Goal: Transaction & Acquisition: Book appointment/travel/reservation

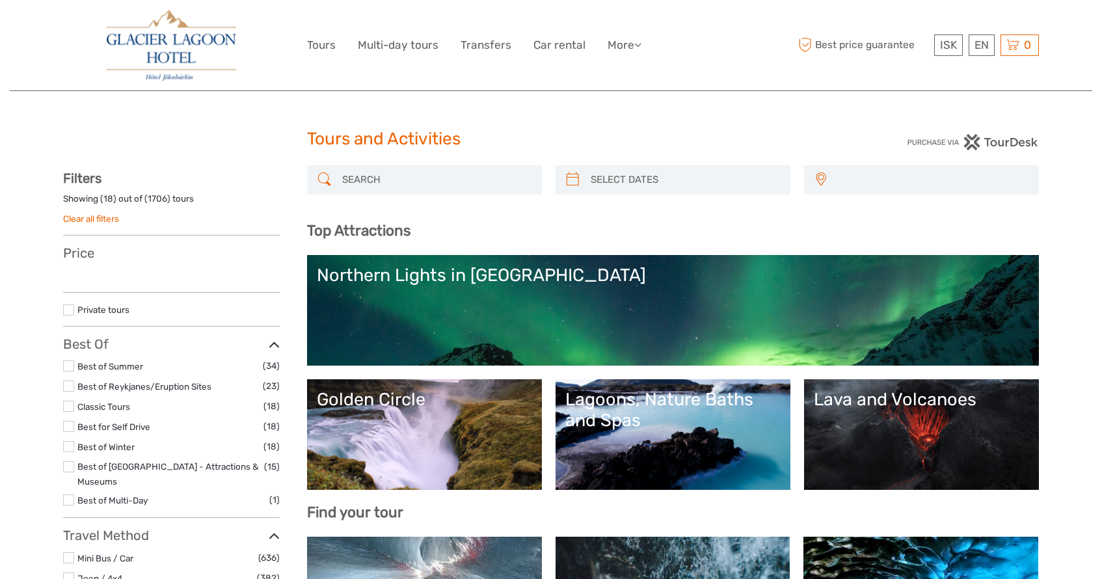
select select
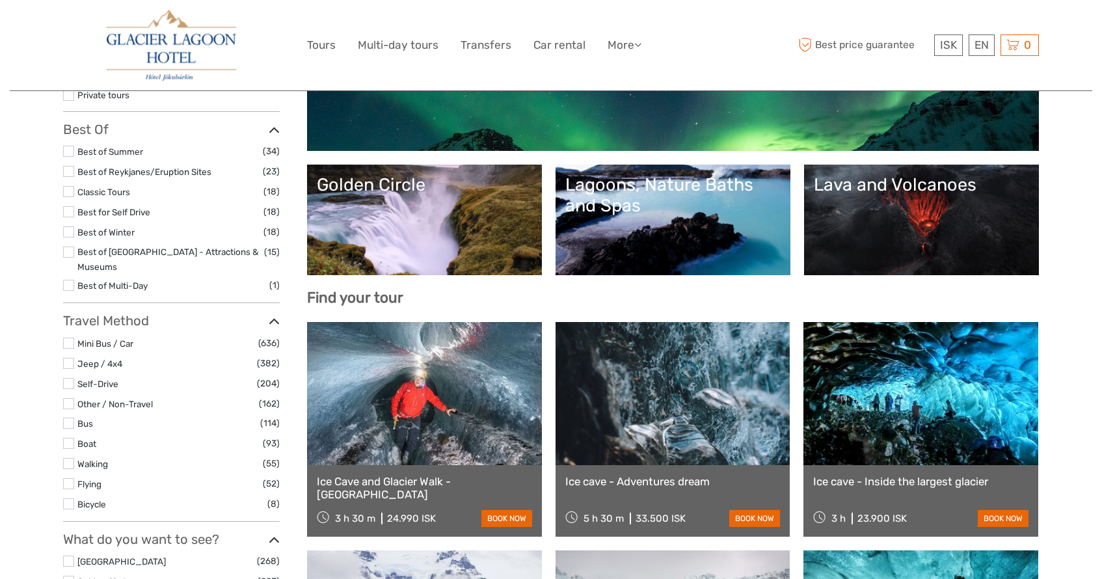
select select
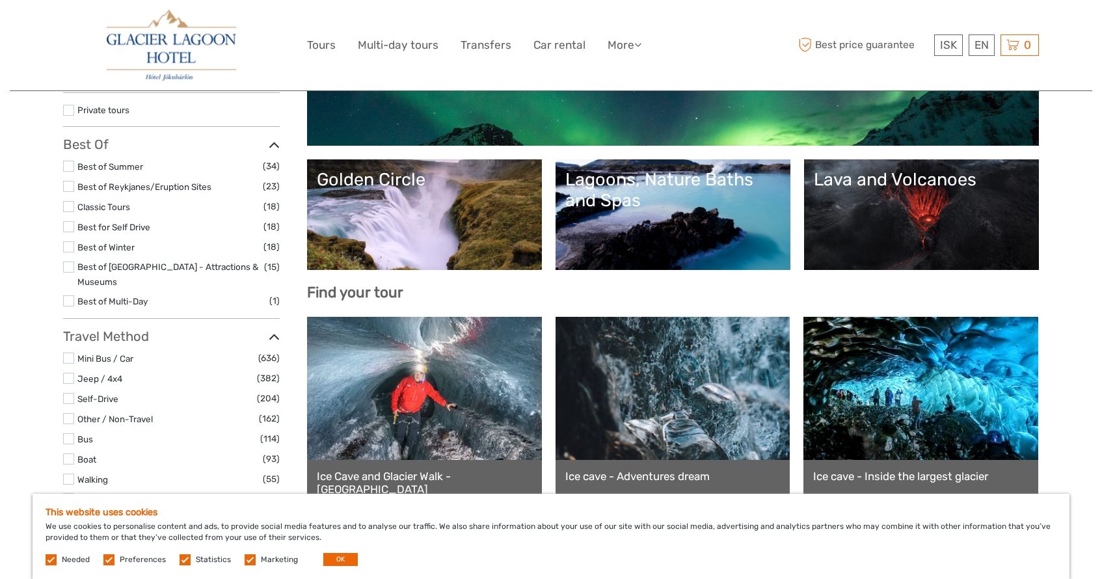
click at [442, 200] on link "Golden Circle" at bounding box center [424, 214] width 215 height 91
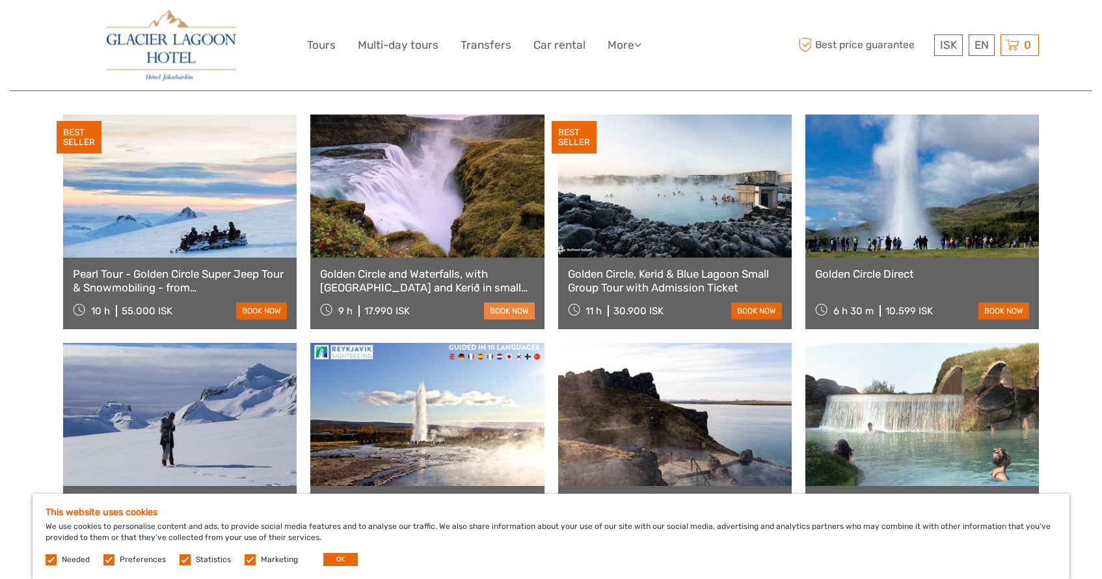
scroll to position [673, 0]
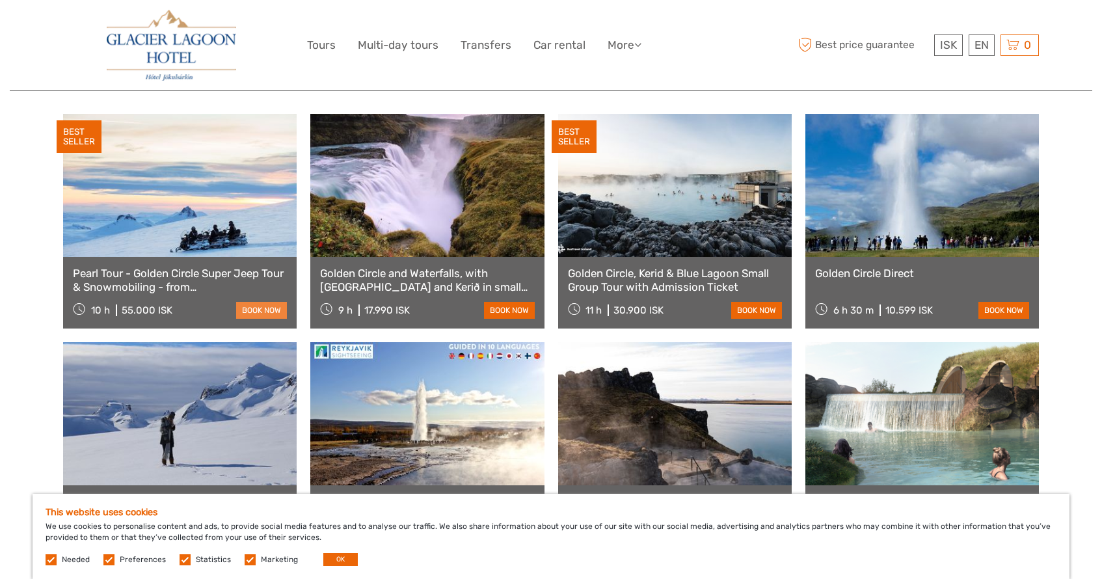
click at [252, 302] on link "book now" at bounding box center [261, 310] width 51 height 17
click at [454, 171] on link at bounding box center [427, 185] width 234 height 143
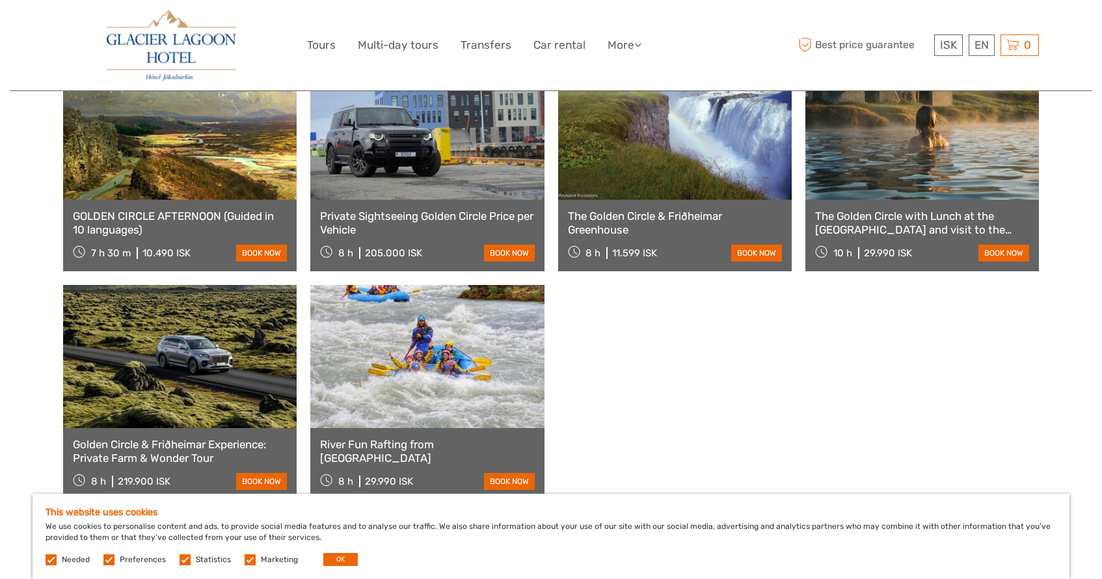
scroll to position [1171, 0]
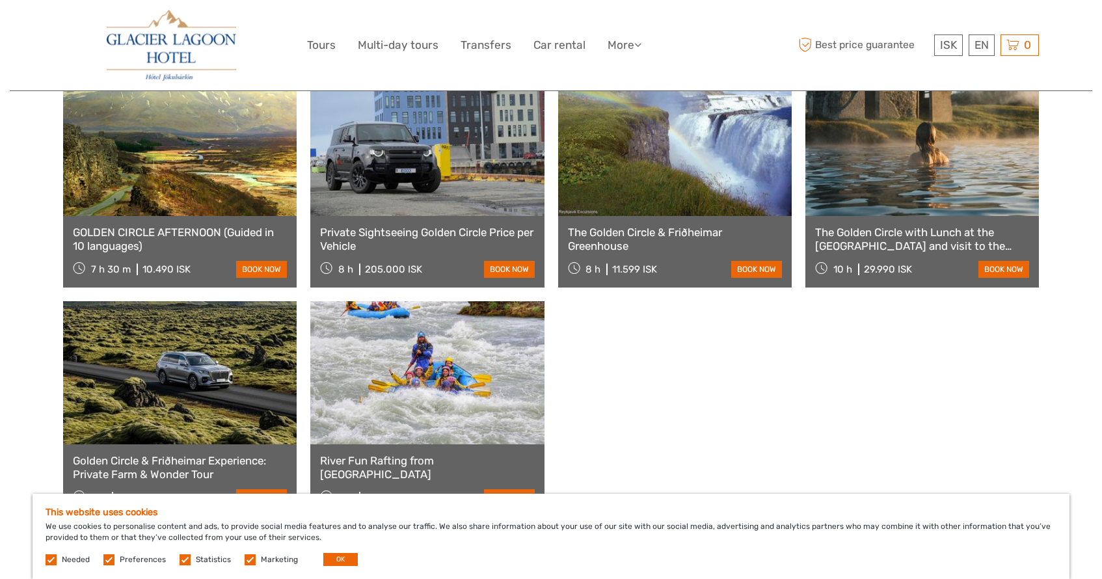
click at [404, 178] on link at bounding box center [427, 144] width 234 height 143
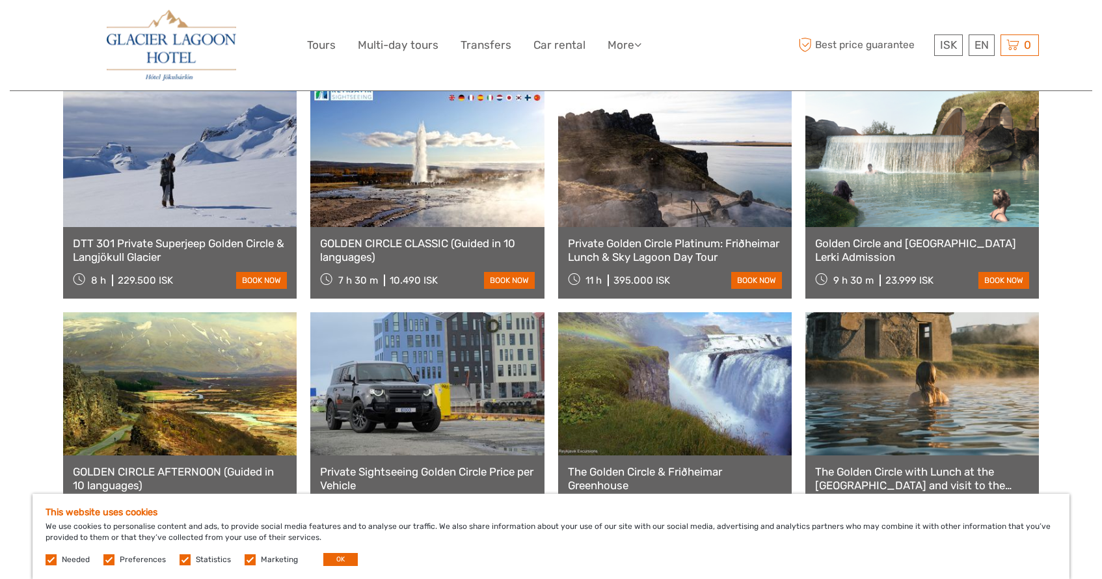
scroll to position [931, 0]
click at [931, 122] on link "$" at bounding box center [940, 124] width 44 height 23
click at [967, 74] on link "English" at bounding box center [966, 71] width 55 height 23
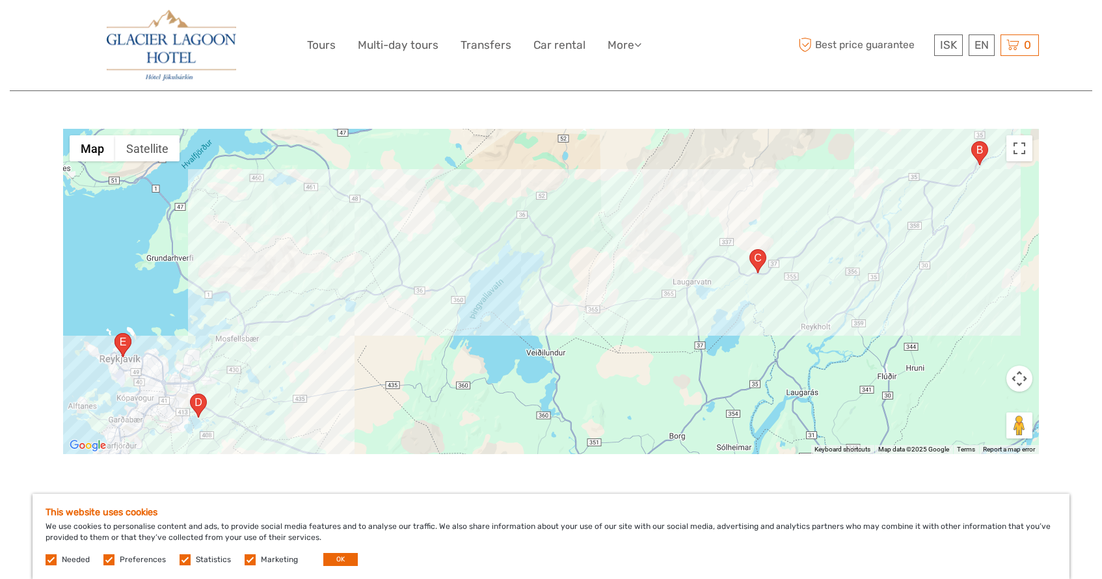
scroll to position [2061, 0]
click at [931, 343] on div at bounding box center [551, 290] width 976 height 325
click at [1017, 361] on div at bounding box center [551, 290] width 976 height 325
click at [1023, 364] on button "Map camera controls" at bounding box center [1020, 377] width 26 height 26
click at [988, 397] on button "Zoom out" at bounding box center [987, 410] width 26 height 26
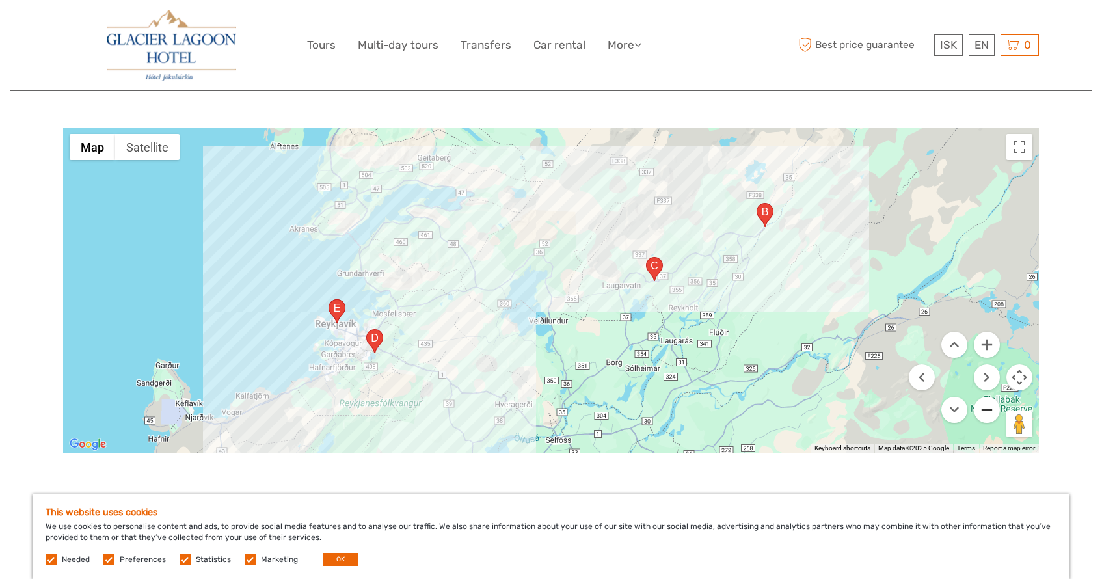
click at [988, 397] on button "Zoom out" at bounding box center [987, 410] width 26 height 26
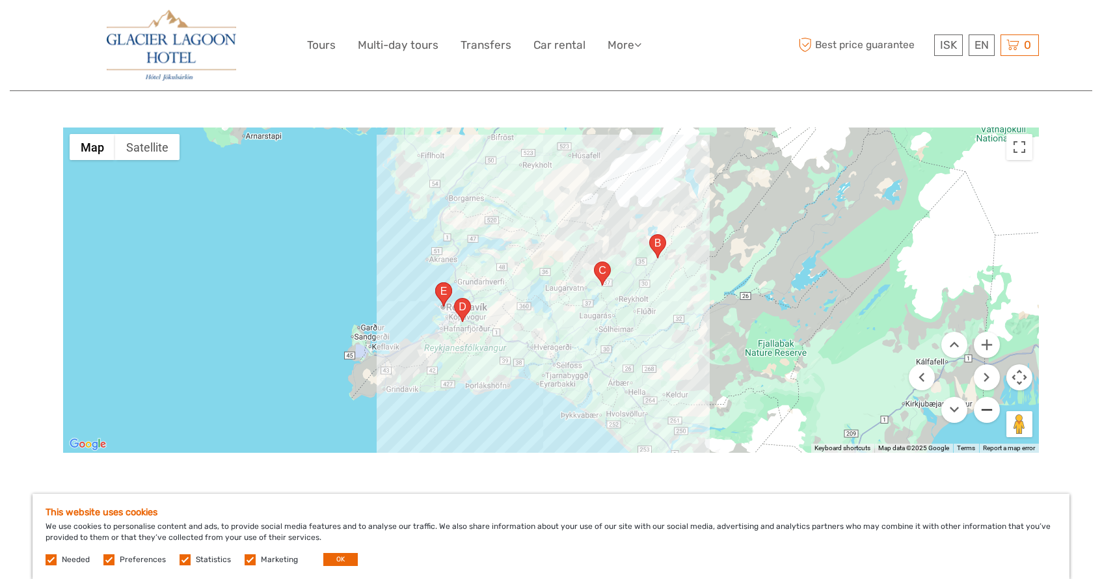
click at [988, 397] on button "Zoom out" at bounding box center [987, 410] width 26 height 26
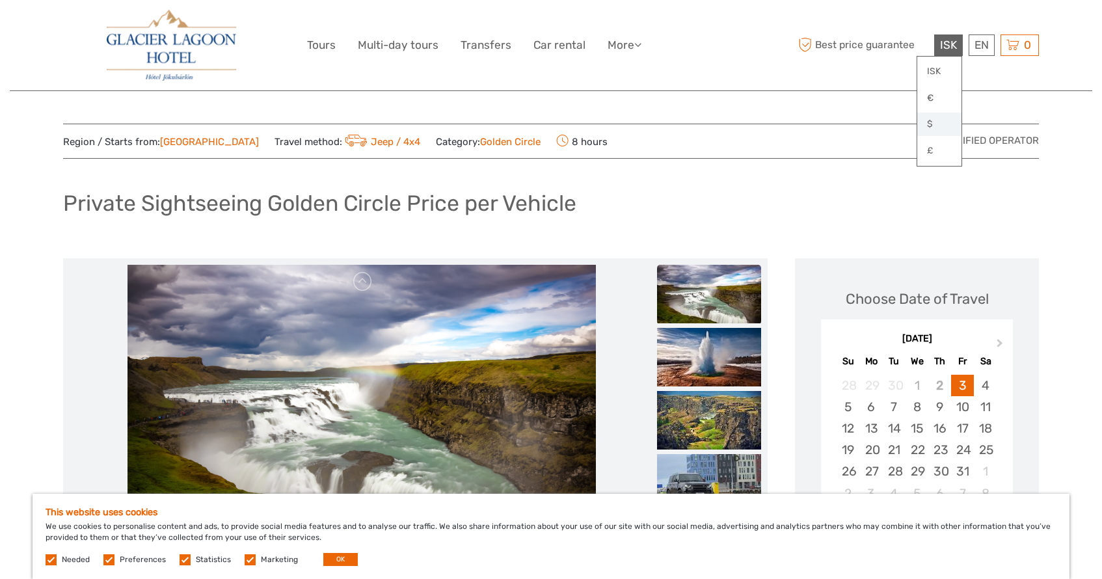
click at [926, 120] on link "$" at bounding box center [940, 124] width 44 height 23
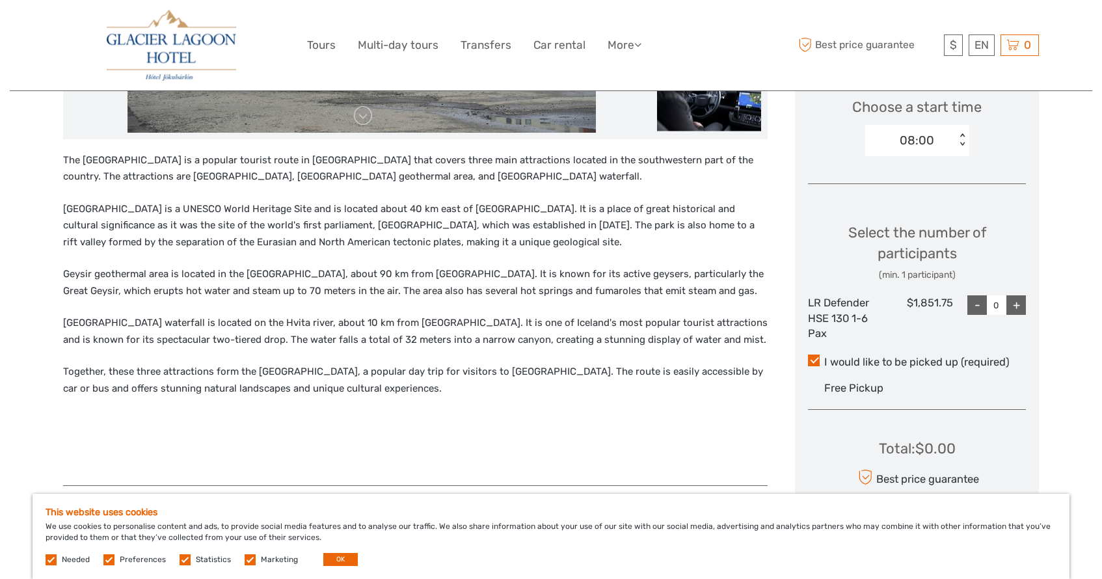
scroll to position [444, 0]
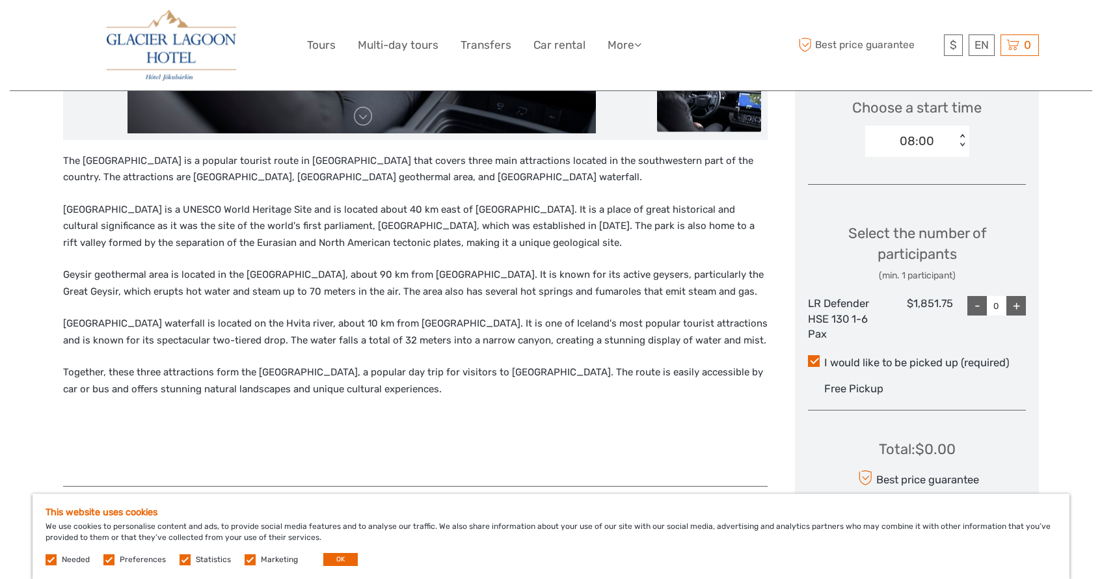
click at [1018, 300] on div "+" at bounding box center [1017, 306] width 20 height 20
type input "4"
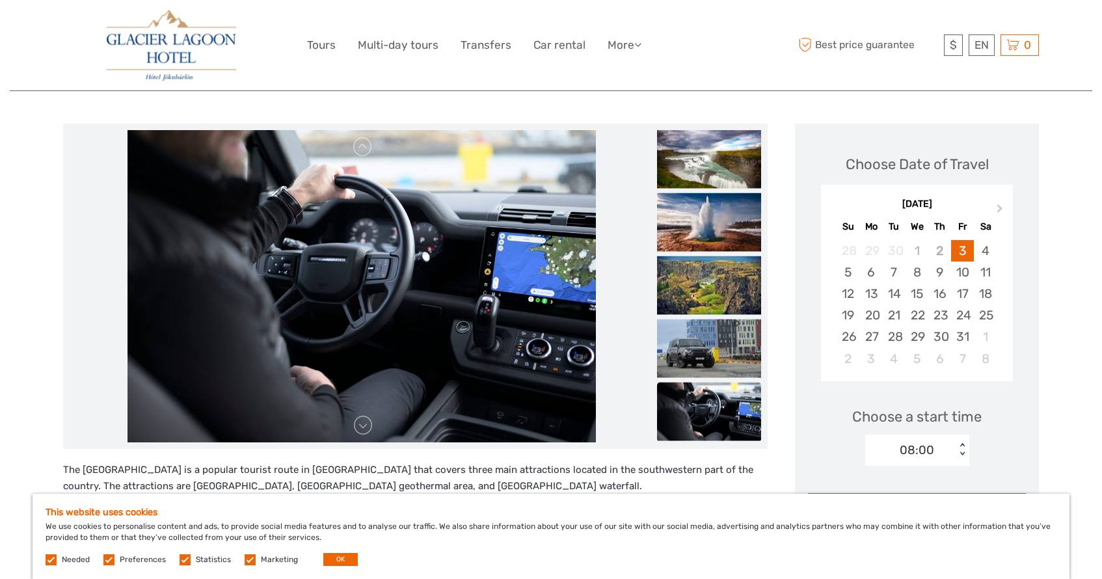
scroll to position [134, 0]
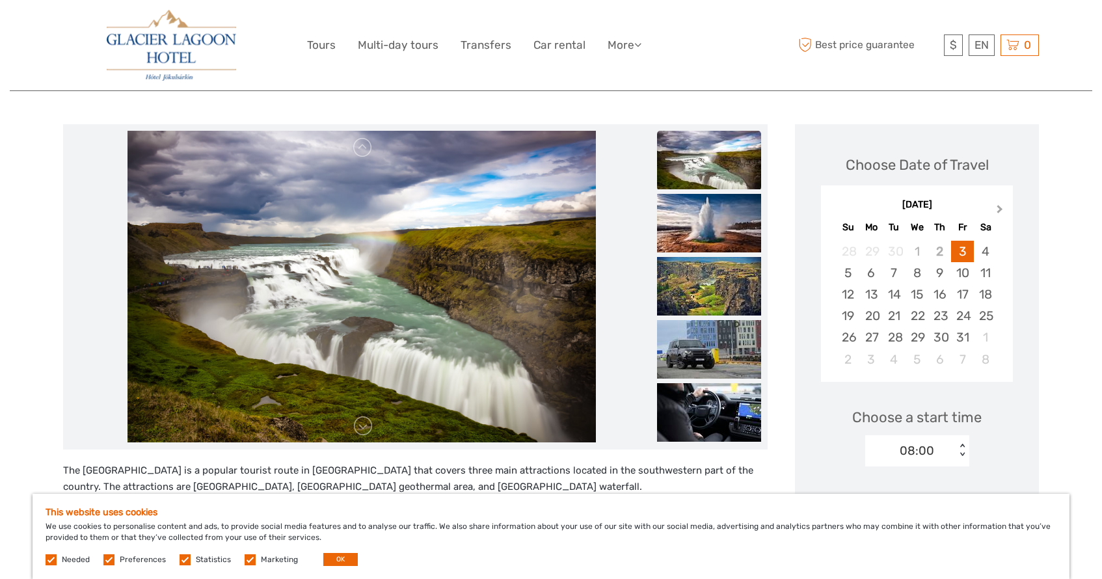
click at [996, 206] on button "Next Month" at bounding box center [1001, 212] width 21 height 21
click at [936, 292] on div "18" at bounding box center [940, 294] width 23 height 21
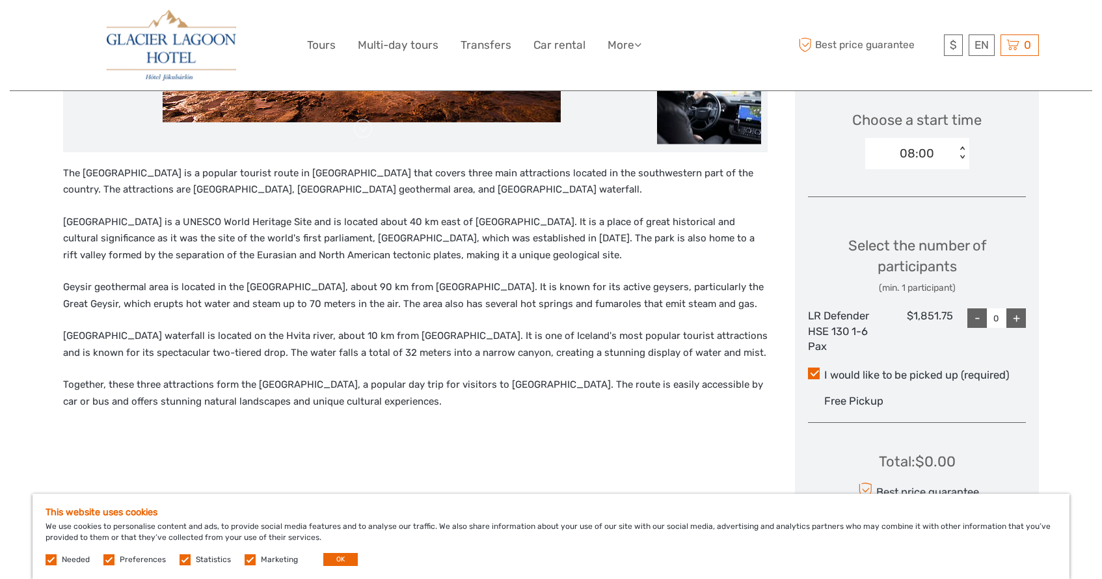
scroll to position [433, 0]
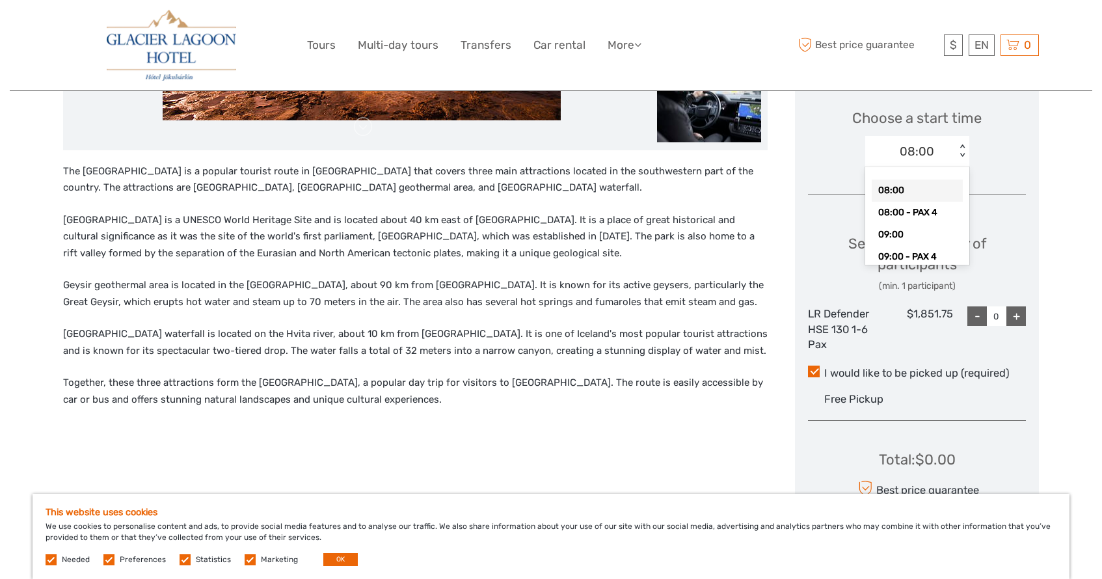
click at [963, 156] on div "08:00 < >" at bounding box center [917, 151] width 104 height 31
click at [893, 235] on div "09:00" at bounding box center [917, 235] width 91 height 22
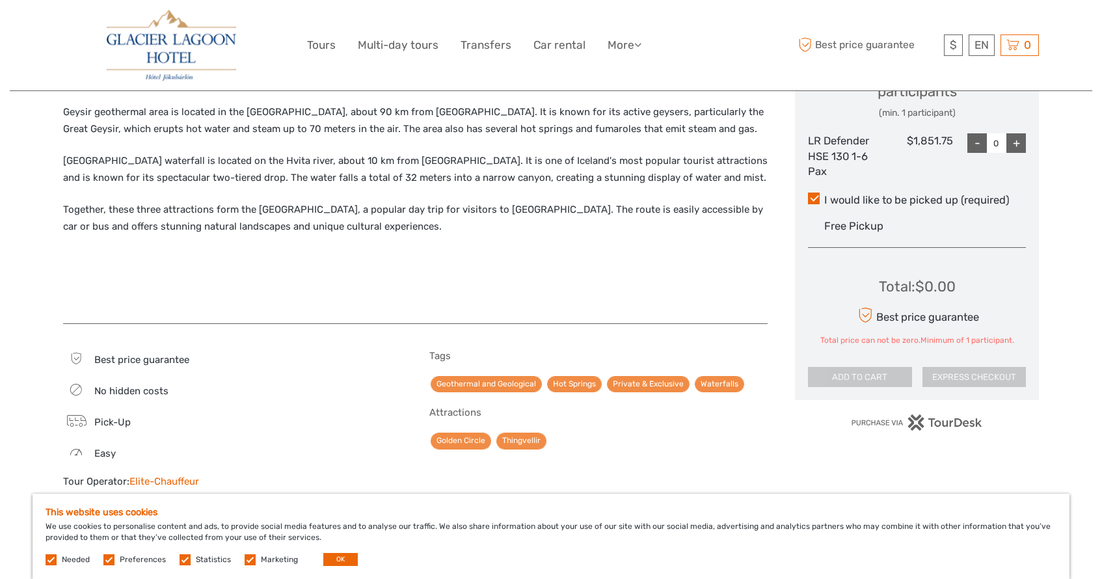
scroll to position [504, 0]
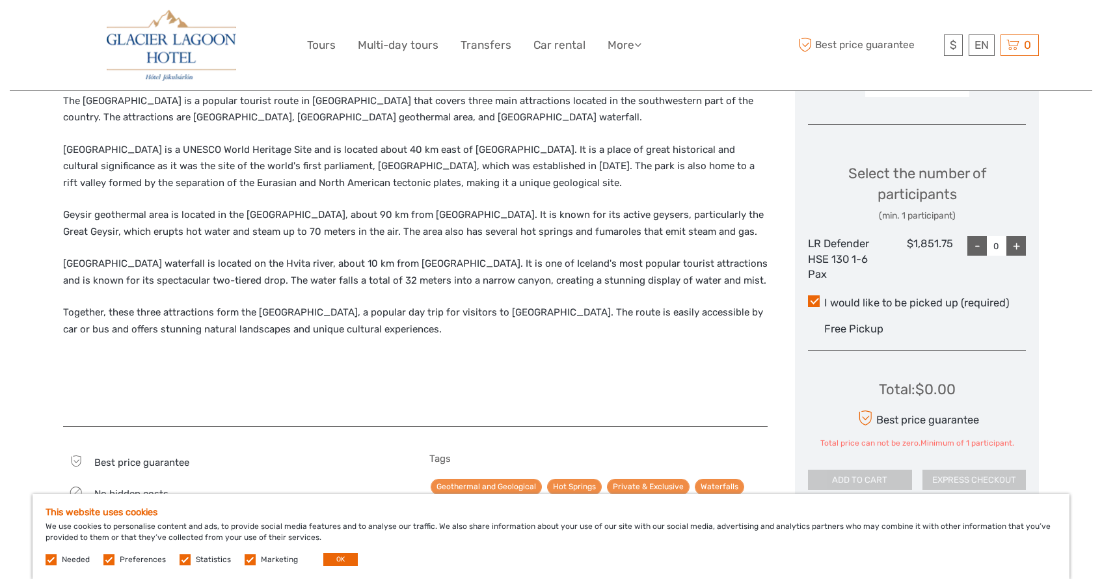
click at [1016, 249] on div "+" at bounding box center [1017, 246] width 20 height 20
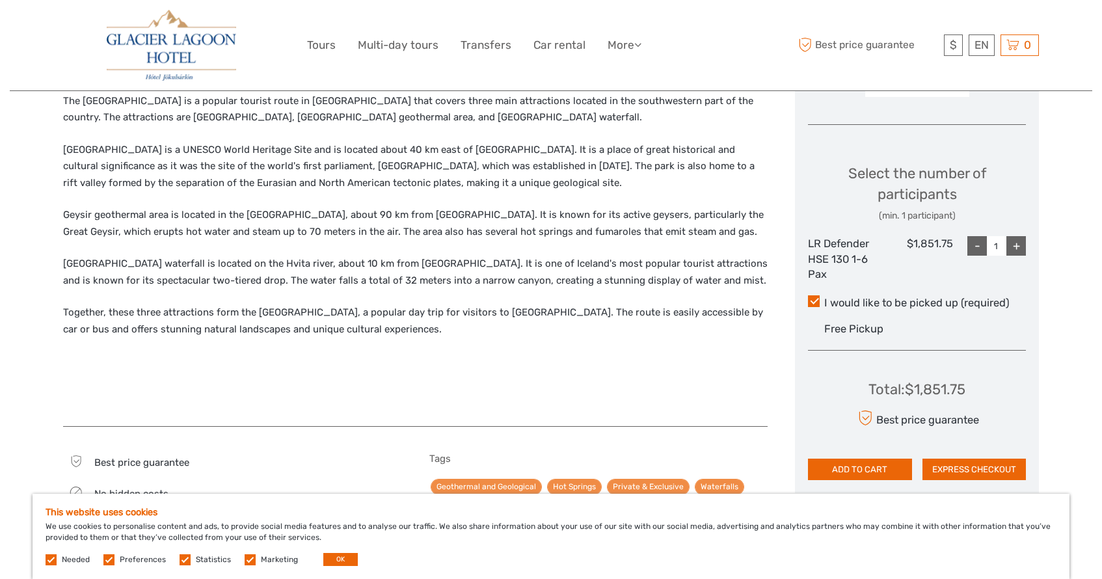
click at [1016, 249] on div "+" at bounding box center [1017, 246] width 20 height 20
type input "4"
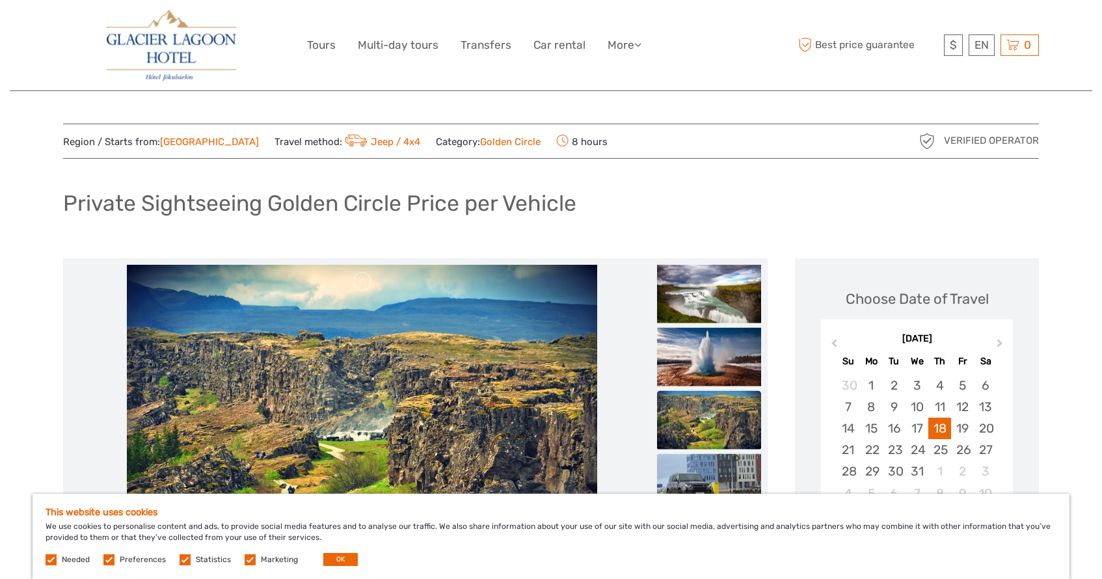
scroll to position [0, 0]
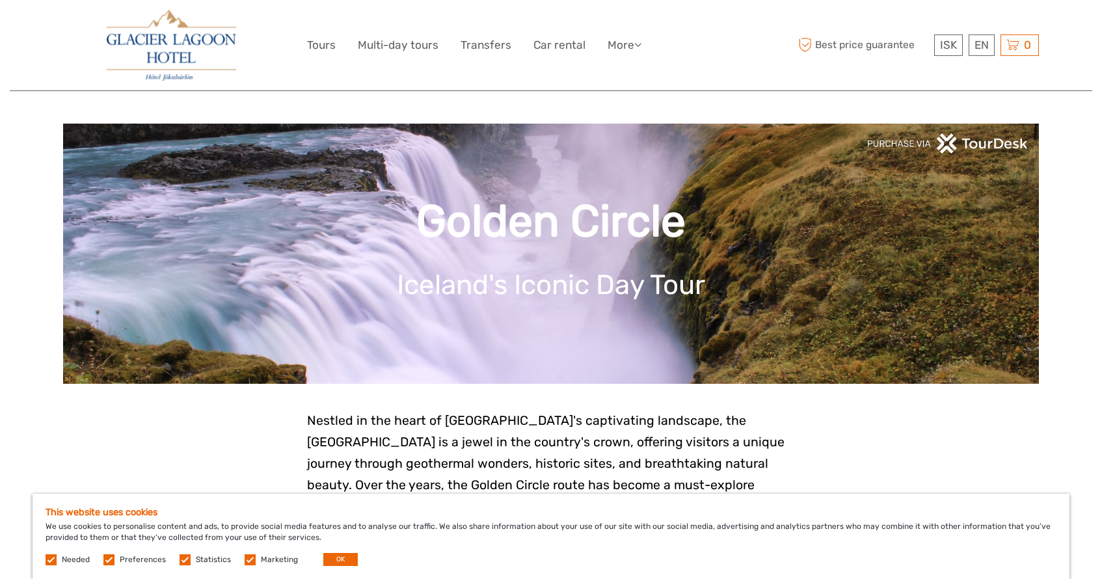
click at [108, 557] on label at bounding box center [108, 559] width 11 height 11
click at [0, 0] on input "checkbox" at bounding box center [0, 0] width 0 height 0
click at [185, 557] on label at bounding box center [185, 559] width 11 height 11
click at [0, 0] on input "checkbox" at bounding box center [0, 0] width 0 height 0
click at [249, 557] on label at bounding box center [250, 559] width 11 height 11
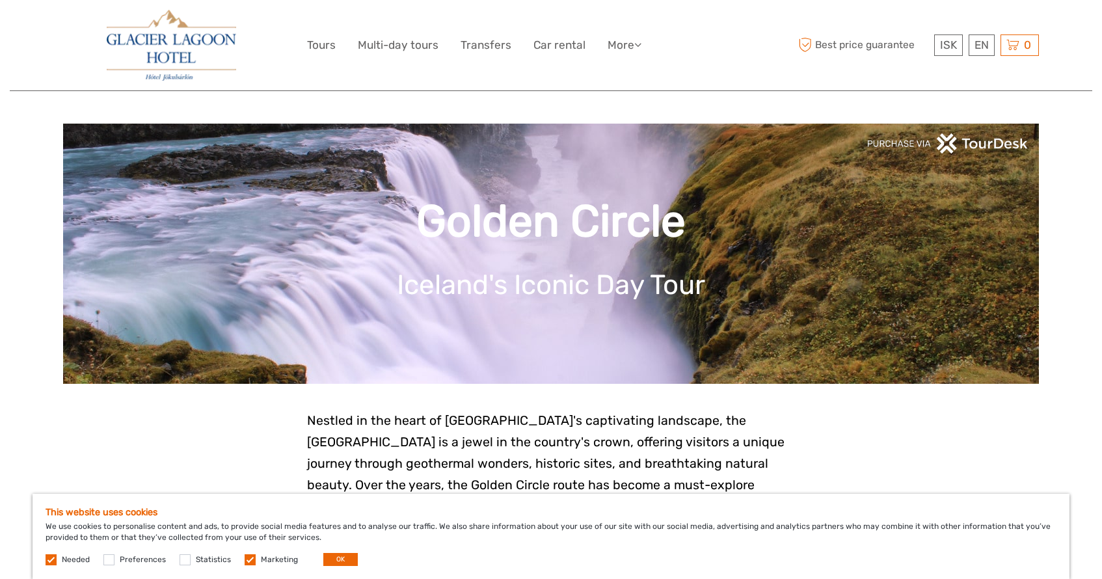
click at [0, 0] on input "checkbox" at bounding box center [0, 0] width 0 height 0
click at [52, 560] on label at bounding box center [51, 559] width 11 height 11
click at [340, 559] on button "OK" at bounding box center [340, 559] width 34 height 13
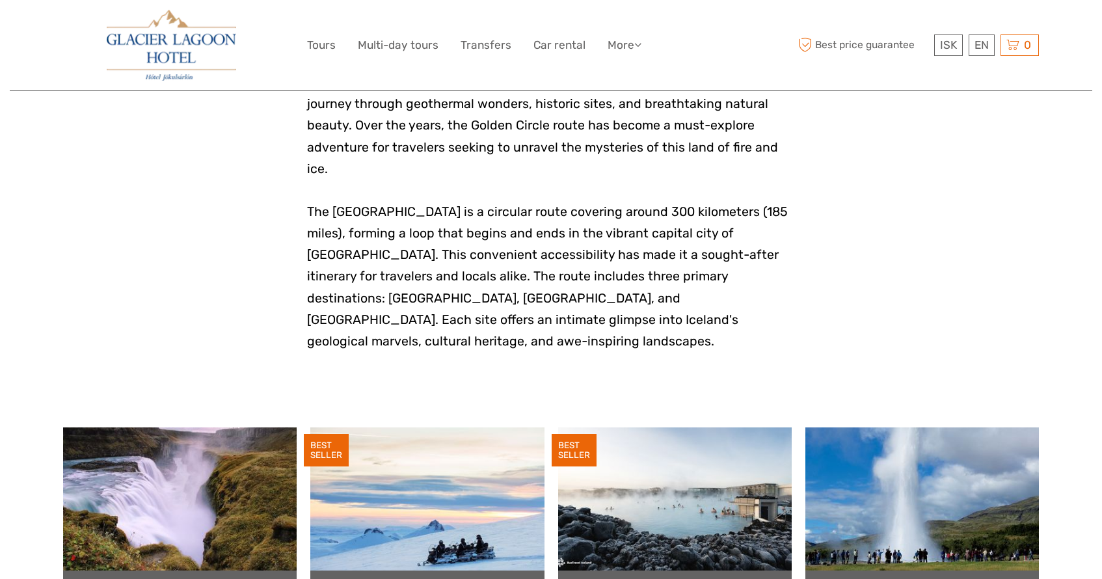
scroll to position [640, 0]
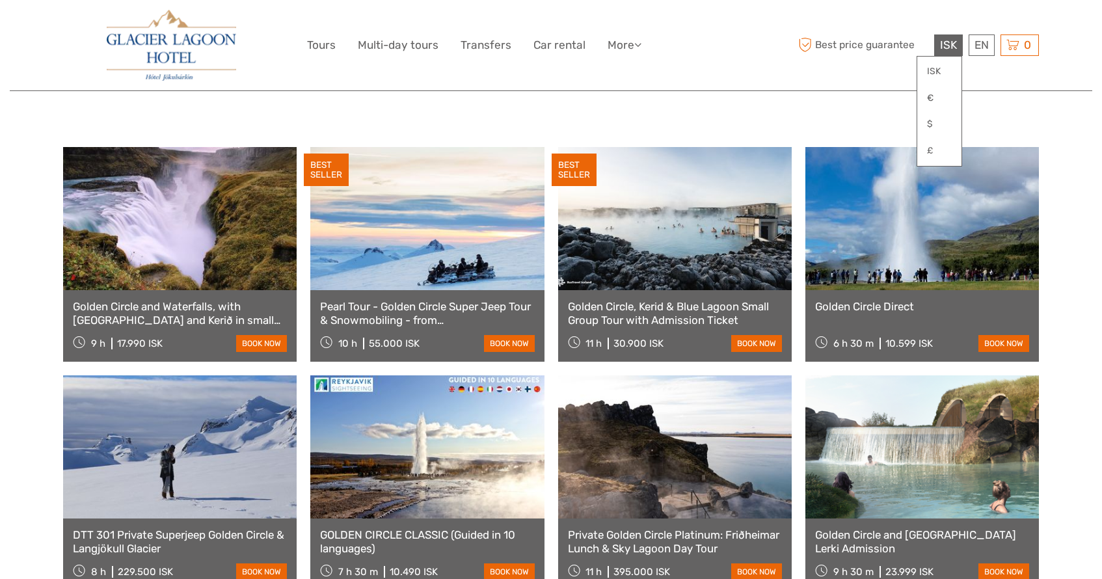
click at [945, 53] on div "ISK ISK € $ £" at bounding box center [948, 44] width 29 height 21
click at [929, 122] on link "$" at bounding box center [940, 124] width 44 height 23
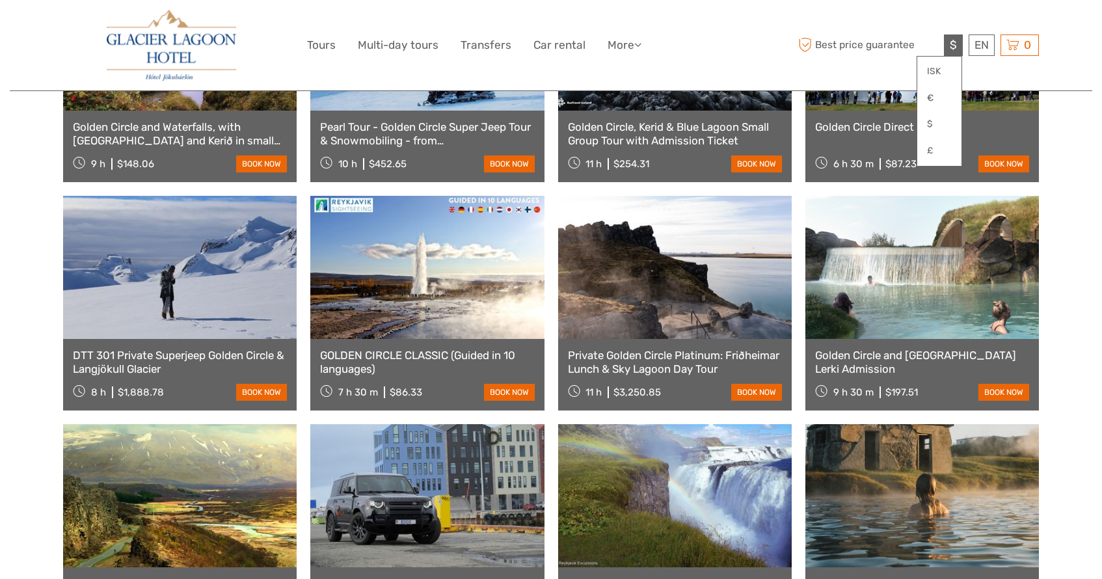
scroll to position [879, 0]
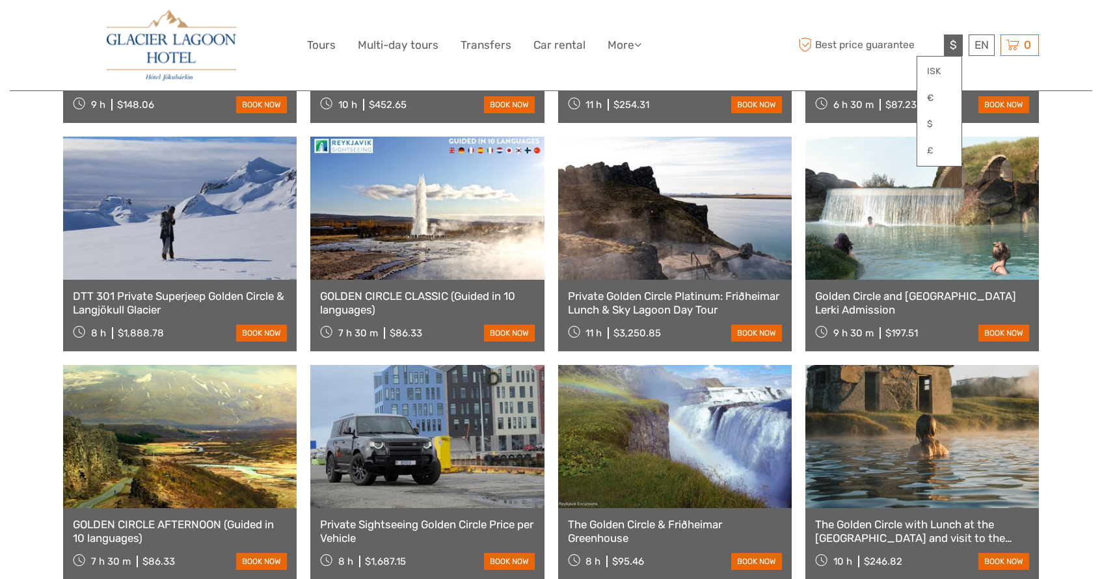
click at [660, 432] on link at bounding box center [675, 436] width 234 height 143
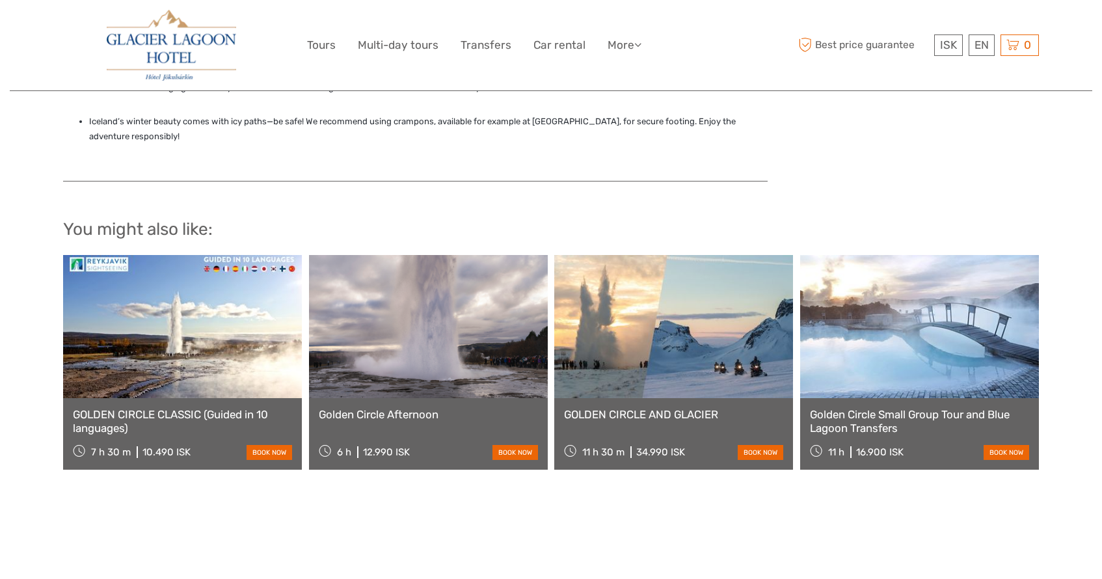
scroll to position [1203, 0]
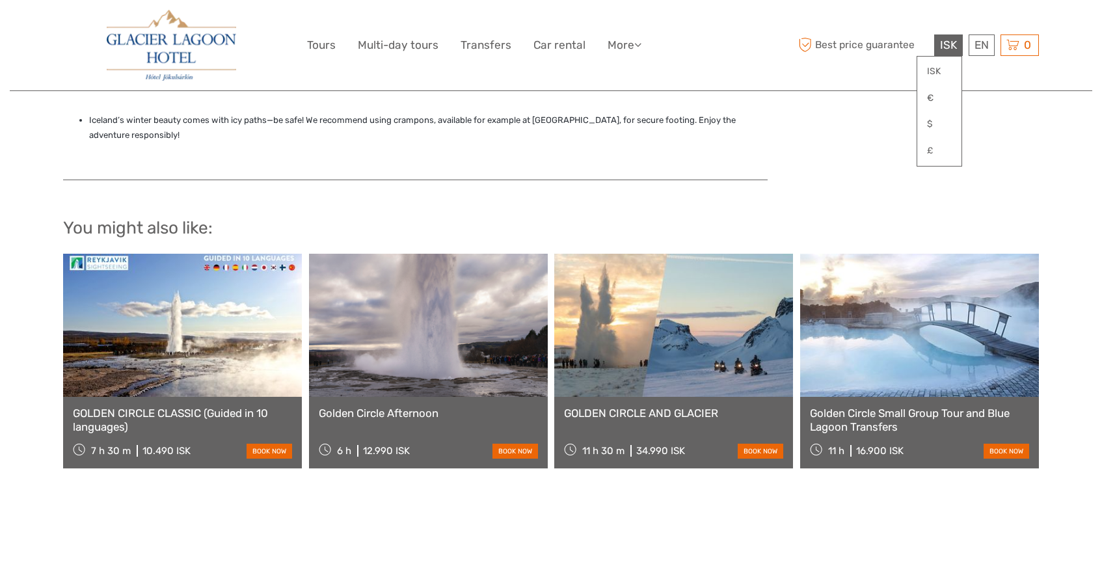
click at [937, 48] on div "ISK ISK € $ £" at bounding box center [948, 44] width 29 height 21
click at [927, 121] on link "$" at bounding box center [940, 124] width 44 height 23
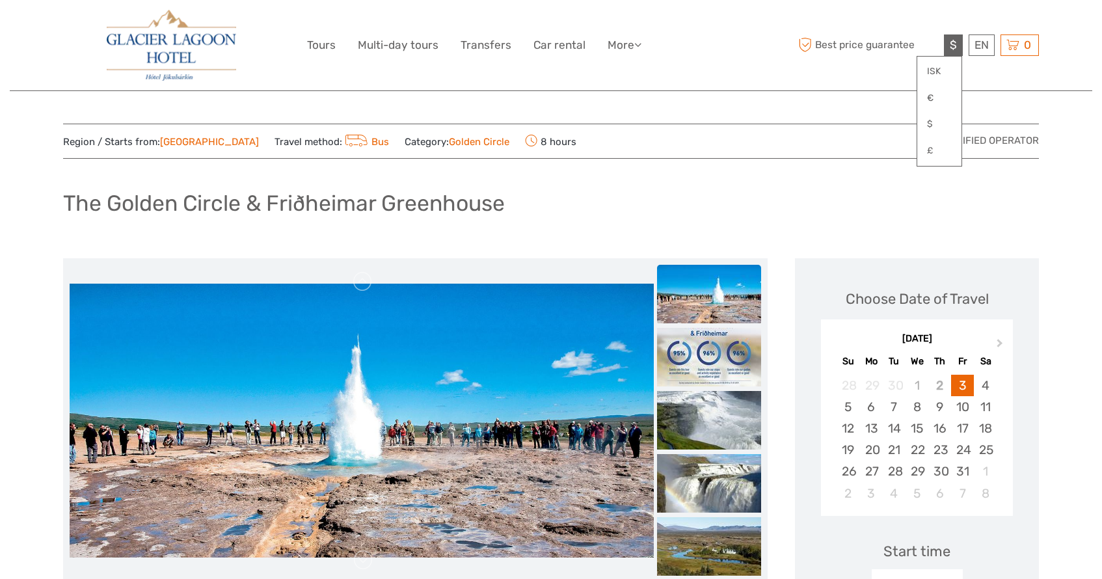
scroll to position [0, 0]
